Goal: Information Seeking & Learning: Learn about a topic

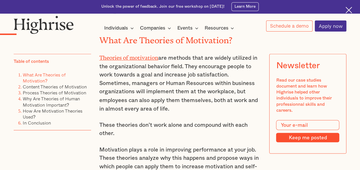
scroll to position [444, 0]
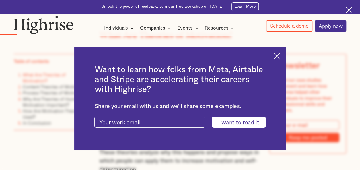
click at [279, 52] on div "Want to learn how folks from Meta, Airtable and Stripe are accelerating their c…" at bounding box center [179, 98] width 211 height 103
click at [280, 54] on img at bounding box center [276, 56] width 7 height 7
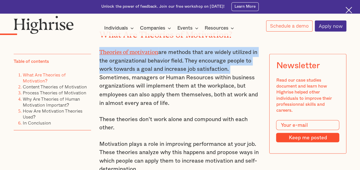
drag, startPoint x: 229, startPoint y: 70, endPoint x: 97, endPoint y: 53, distance: 133.1
copy p "Theories of motivation are methods that are widely utilized in the organization…"
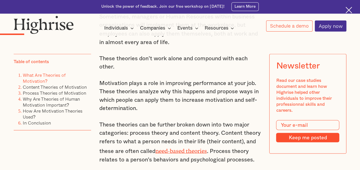
scroll to position [512, 0]
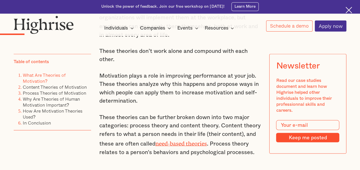
click at [168, 114] on div "Motivation remains a crucial aspect of job performance. If employees don't feel…" at bounding box center [180, 13] width 162 height 301
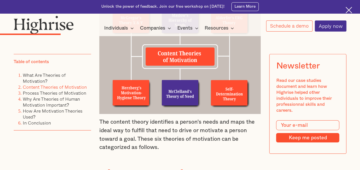
scroll to position [910, 0]
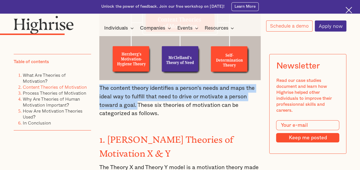
drag, startPoint x: 98, startPoint y: 93, endPoint x: 136, endPoint y: 108, distance: 40.6
click at [136, 108] on p "The content theory identifies a person's needs and maps the ideal way to fulfil…" at bounding box center [180, 101] width 162 height 34
copy p "The content theory identifies a person's needs and maps the ideal way to fulfil…"
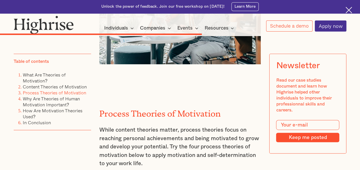
scroll to position [2218, 0]
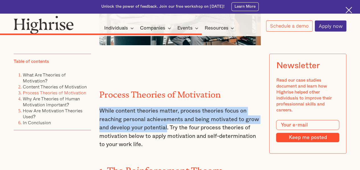
drag, startPoint x: 100, startPoint y: 85, endPoint x: 168, endPoint y: 103, distance: 70.4
click at [168, 107] on p "While content theories matter, process theories focus on reaching personal achi…" at bounding box center [180, 128] width 162 height 42
copy p "While content theories matter, process theories focus on reaching personal achi…"
click at [142, 107] on p "While content theories matter, process theories focus on reaching personal achi…" at bounding box center [180, 128] width 162 height 42
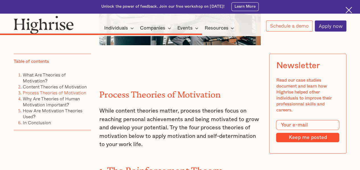
click at [152, 112] on p "While content theories matter, process theories focus on reaching personal achi…" at bounding box center [180, 128] width 162 height 42
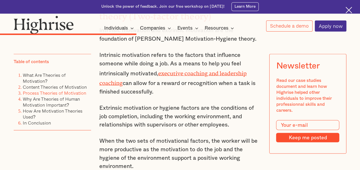
scroll to position [1593, 0]
